Goal: Task Accomplishment & Management: Use online tool/utility

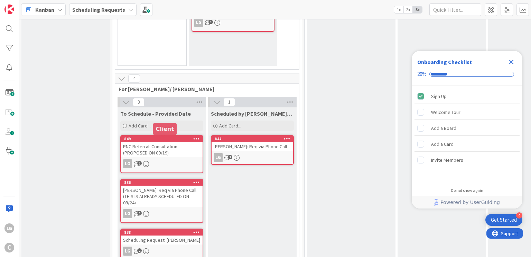
scroll to position [279, 0]
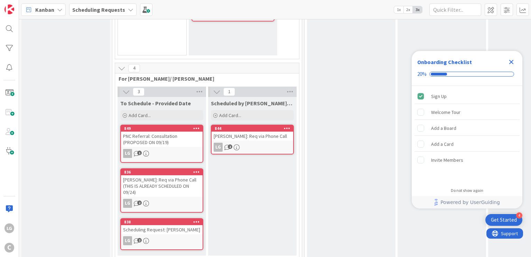
click at [512, 61] on icon "Close Checklist" at bounding box center [511, 62] width 8 height 8
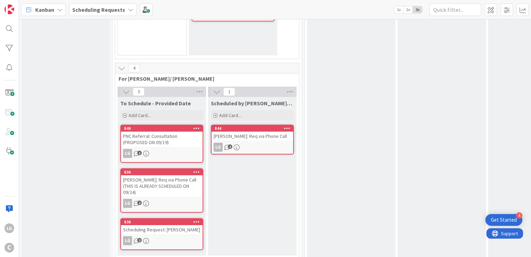
drag, startPoint x: 304, startPoint y: 195, endPoint x: 304, endPoint y: 206, distance: 11.1
drag, startPoint x: 304, startPoint y: 206, endPoint x: 303, endPoint y: 217, distance: 11.4
drag, startPoint x: 303, startPoint y: 217, endPoint x: 302, endPoint y: 229, distance: 11.5
drag, startPoint x: 302, startPoint y: 229, endPoint x: 303, endPoint y: 235, distance: 6.3
drag, startPoint x: 303, startPoint y: 235, endPoint x: 305, endPoint y: 240, distance: 5.3
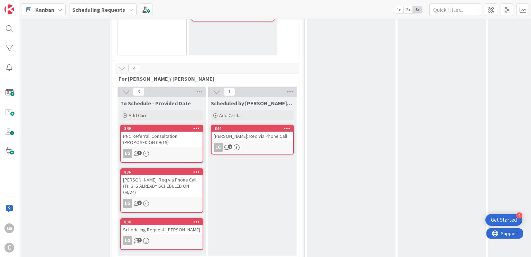
click at [303, 242] on div "0 In Progress This requires Breanna's approval and action item. 0 For Breanna's…" at bounding box center [532, 3] width 459 height 525
click at [173, 178] on div "TORRES: Req via Phone Call (THIS IS ALREADY SCHEDULED ON 09/24)" at bounding box center [162, 185] width 82 height 21
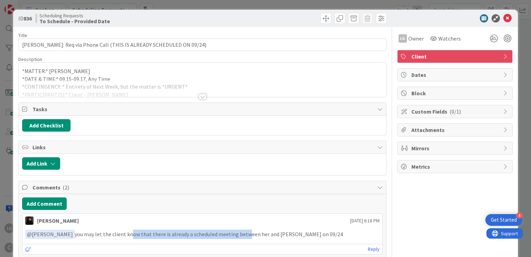
drag, startPoint x: 123, startPoint y: 233, endPoint x: 238, endPoint y: 235, distance: 115.2
click at [238, 235] on p "﻿ @ Laine Guevarra ﻿ you may let the client know that there is already a schedu…" at bounding box center [202, 233] width 354 height 9
drag, startPoint x: 238, startPoint y: 235, endPoint x: 108, endPoint y: 235, distance: 129.7
click at [108, 235] on p "﻿ @ Laine Guevarra ﻿ you may let the client know that there is already a schedu…" at bounding box center [202, 233] width 354 height 9
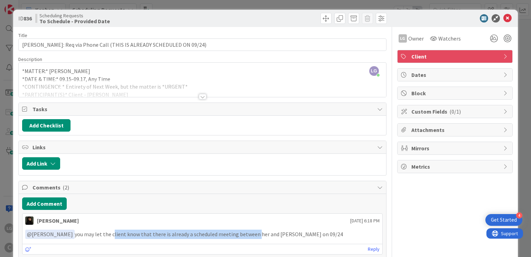
click at [108, 235] on p "﻿ @ Laine Guevarra ﻿ you may let the client know that there is already a schedu…" at bounding box center [202, 233] width 354 height 9
drag, startPoint x: 108, startPoint y: 235, endPoint x: 241, endPoint y: 237, distance: 133.2
click at [241, 237] on div "﻿ @ Laine Guevarra ﻿ you may let the client know that there is already a schedu…" at bounding box center [202, 234] width 360 height 15
drag, startPoint x: 241, startPoint y: 237, endPoint x: 126, endPoint y: 228, distance: 116.2
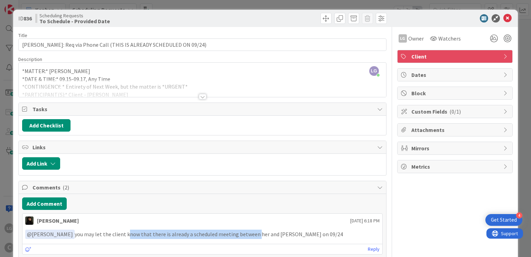
click at [126, 228] on div "﻿ @ Laine Guevarra ﻿ you may let the client know that there is already a schedu…" at bounding box center [202, 234] width 360 height 15
click at [126, 229] on p "﻿ @ Laine Guevarra ﻿ you may let the client know that there is already a schedu…" at bounding box center [202, 233] width 354 height 9
drag, startPoint x: 126, startPoint y: 228, endPoint x: 221, endPoint y: 228, distance: 95.8
click at [221, 229] on p "﻿ @ Laine Guevarra ﻿ you may let the client know that there is already a schedu…" at bounding box center [202, 233] width 354 height 9
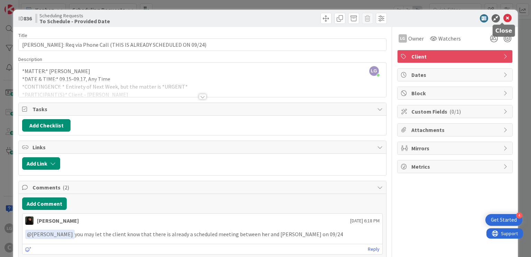
click at [504, 19] on icon at bounding box center [508, 18] width 8 height 8
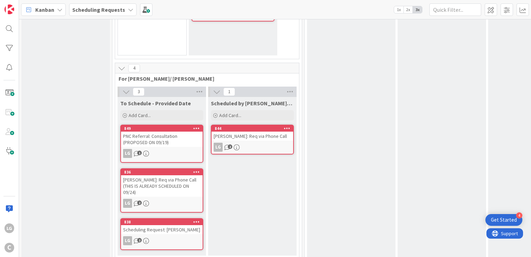
click at [185, 137] on div "PNC Referral: Consultation (PROPOSED ON 09/19)" at bounding box center [162, 138] width 82 height 15
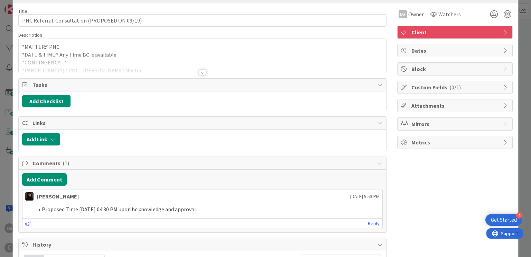
scroll to position [35, 0]
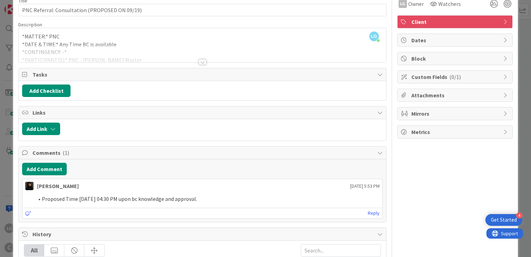
click at [97, 198] on li "Proposed Time 09/19 at 04:30 PM upon bc knowledge and approval." at bounding box center [207, 199] width 346 height 8
drag, startPoint x: 97, startPoint y: 198, endPoint x: 187, endPoint y: 198, distance: 90.3
click at [187, 198] on li "Proposed Time 09/19 at 04:30 PM upon bc knowledge and approval." at bounding box center [207, 199] width 346 height 8
drag, startPoint x: 187, startPoint y: 198, endPoint x: 38, endPoint y: 200, distance: 149.4
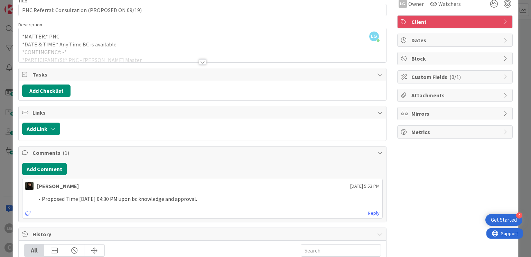
click at [38, 200] on li "Proposed Time 09/19 at 04:30 PM upon bc knowledge and approval." at bounding box center [207, 199] width 346 height 8
click at [42, 200] on span at bounding box center [42, 199] width 0 height 8
click at [48, 200] on li "Proposed Time 09/19 at 04:30 PM upon bc knowledge and approval." at bounding box center [207, 199] width 346 height 8
drag, startPoint x: 48, startPoint y: 200, endPoint x: 184, endPoint y: 200, distance: 136.3
click at [184, 200] on li "Proposed Time 09/19 at 04:30 PM upon bc knowledge and approval." at bounding box center [207, 199] width 346 height 8
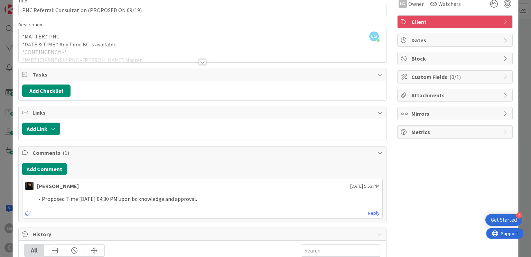
click at [184, 200] on li "Proposed Time 09/19 at 04:30 PM upon bc knowledge and approval." at bounding box center [207, 199] width 346 height 8
drag, startPoint x: 184, startPoint y: 200, endPoint x: 63, endPoint y: 201, distance: 121.1
click at [63, 201] on li "Proposed Time 09/19 at 04:30 PM upon bc knowledge and approval." at bounding box center [207, 199] width 346 height 8
drag, startPoint x: 63, startPoint y: 201, endPoint x: 178, endPoint y: 193, distance: 114.7
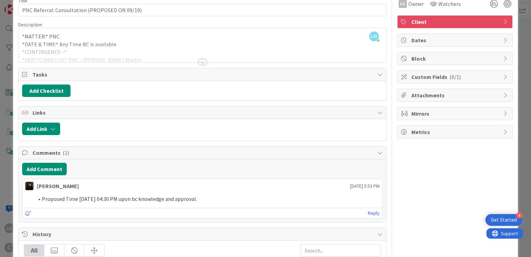
click at [178, 195] on li "Proposed Time 09/19 at 04:30 PM upon bc knowledge and approval." at bounding box center [207, 199] width 346 height 8
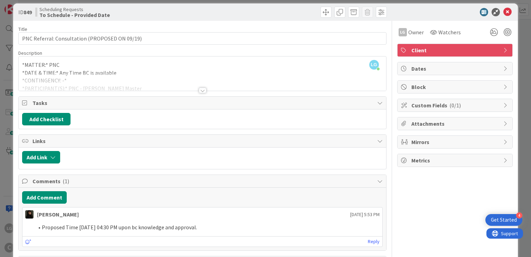
scroll to position [0, 0]
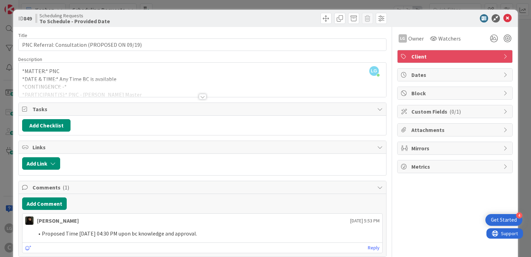
click at [506, 17] on div at bounding box center [452, 18] width 122 height 8
click at [4, 256] on div at bounding box center [2, 258] width 4 height 2
click at [505, 19] on icon at bounding box center [508, 18] width 8 height 8
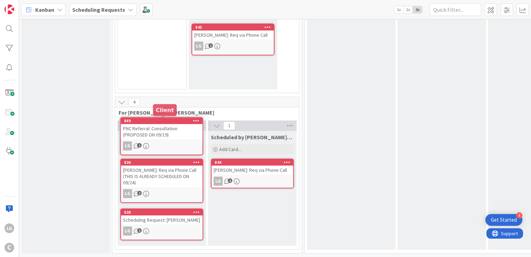
scroll to position [237, 0]
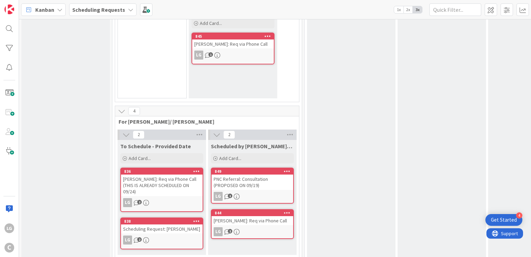
click at [295, 82] on div "0 On Pending Instructed by Legal 1 To schedule and approved Add Card... 845 LIP…" at bounding box center [207, 47] width 181 height 107
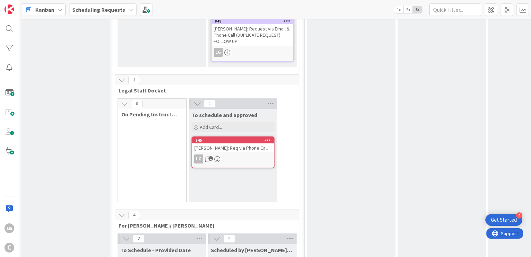
scroll to position [0, 0]
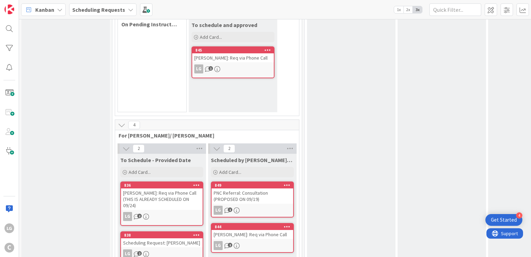
scroll to position [237, 0]
